Goal: Transaction & Acquisition: Download file/media

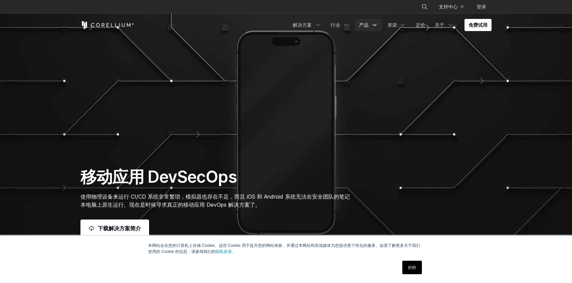
click at [375, 24] on icon "导航菜单" at bounding box center [374, 25] width 7 height 7
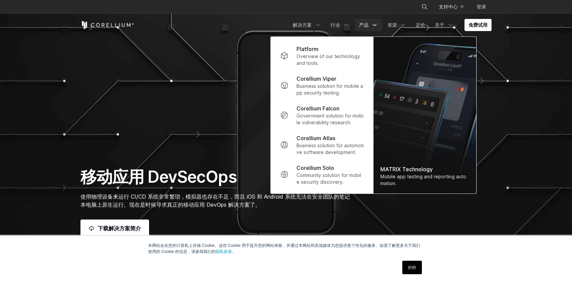
click at [375, 24] on icon "导航菜单" at bounding box center [374, 25] width 7 height 7
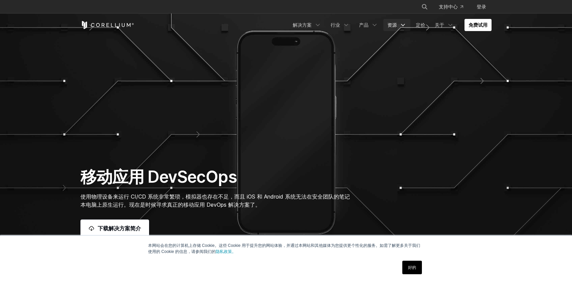
click at [404, 23] on icon "导航菜单" at bounding box center [403, 25] width 7 height 7
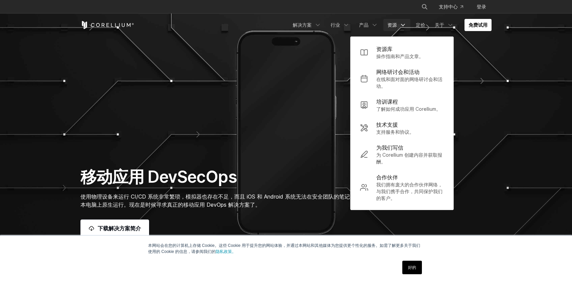
click at [404, 23] on icon "导航菜单" at bounding box center [403, 25] width 7 height 7
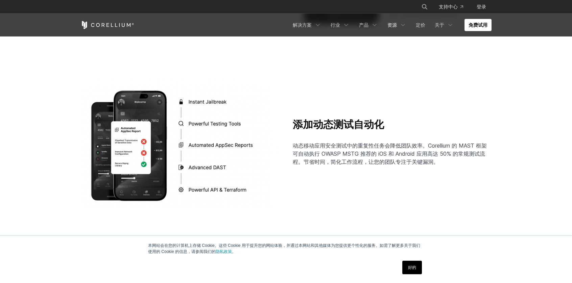
scroll to position [1183, 0]
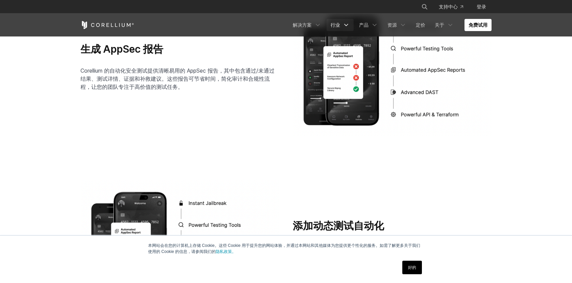
click at [343, 23] on icon "导航菜单" at bounding box center [346, 25] width 7 height 7
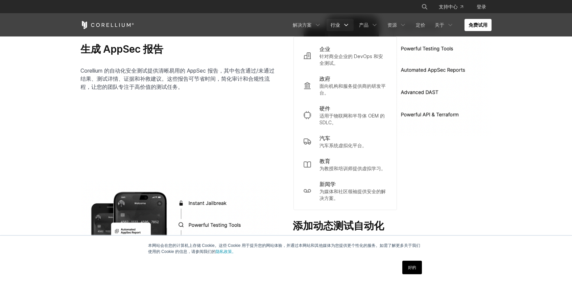
click at [347, 23] on icon "导航菜单" at bounding box center [346, 25] width 7 height 7
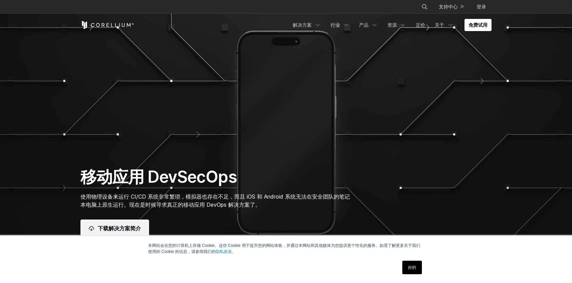
scroll to position [34, 0]
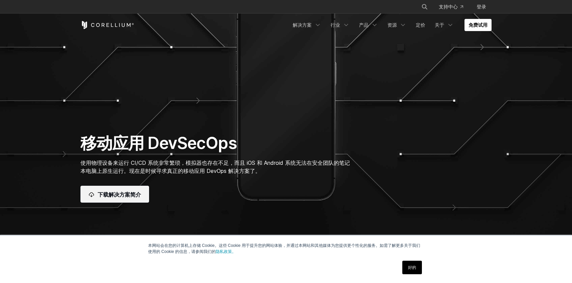
click at [124, 195] on font "下载解决方案简介" at bounding box center [119, 194] width 43 height 7
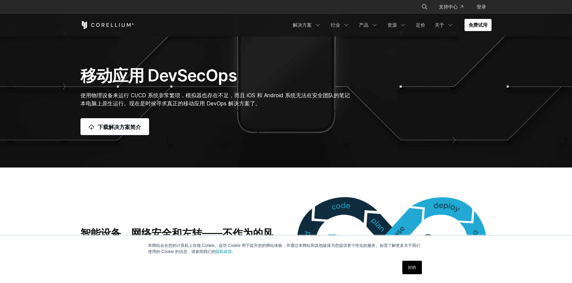
scroll to position [0, 0]
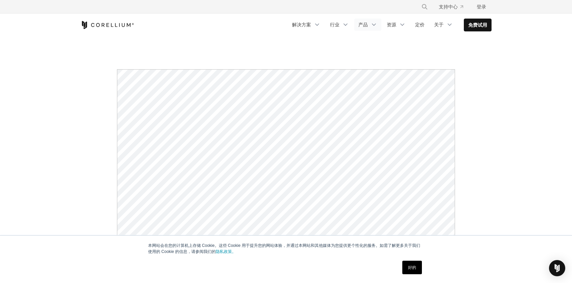
click at [374, 24] on icon "导航菜单" at bounding box center [373, 24] width 7 height 7
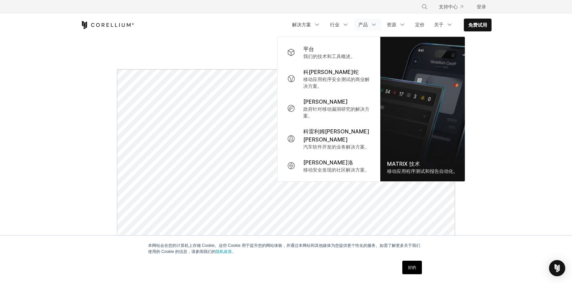
click at [374, 24] on icon "导航菜单" at bounding box center [373, 24] width 7 height 7
